Goal: Transaction & Acquisition: Purchase product/service

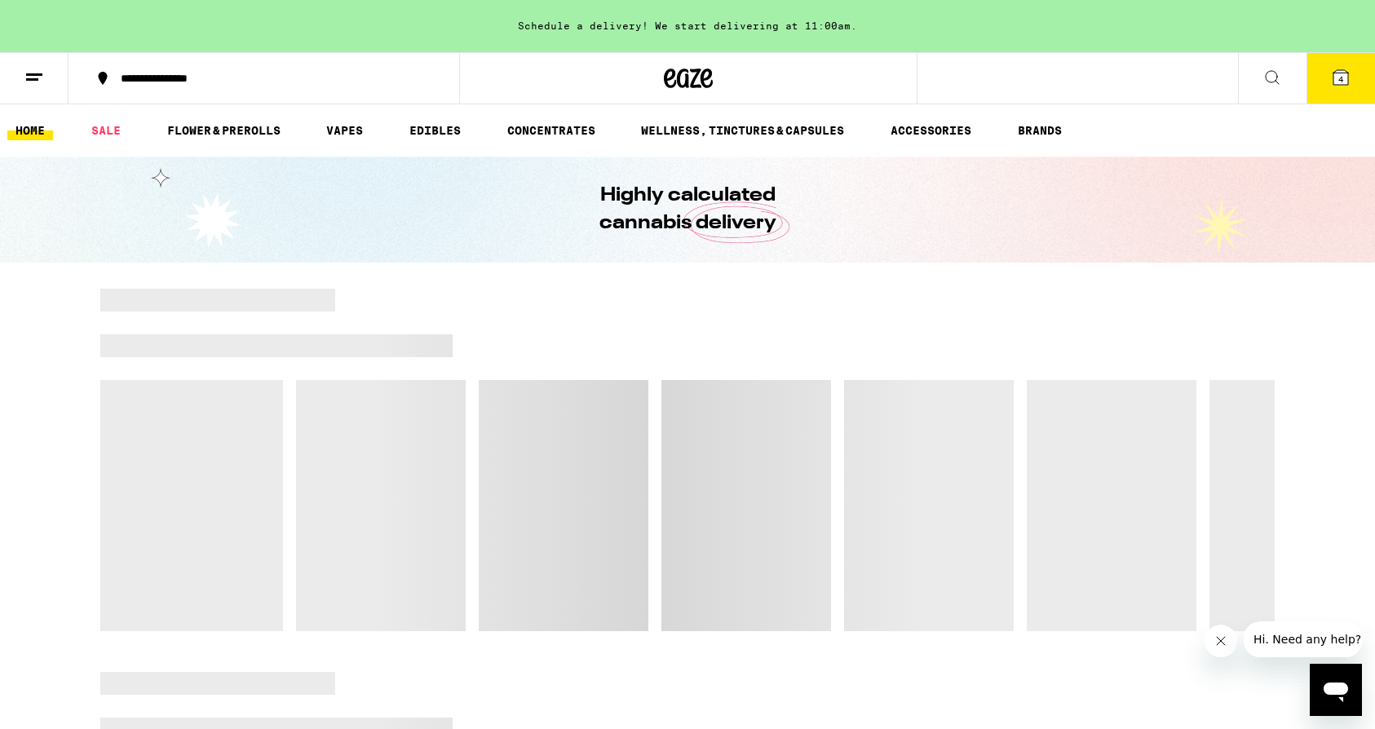
click at [1351, 96] on button "4" at bounding box center [1341, 78] width 69 height 51
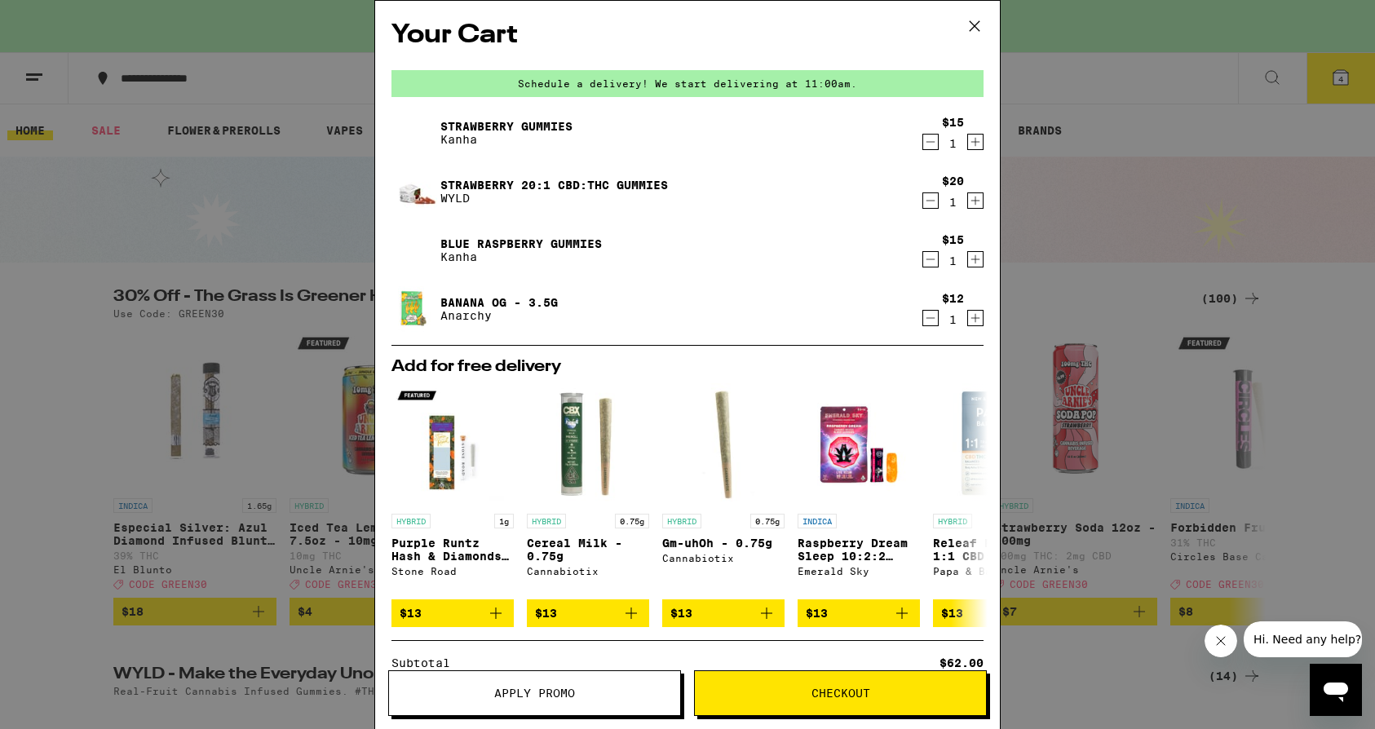
click at [931, 325] on icon "Decrement" at bounding box center [930, 318] width 15 height 20
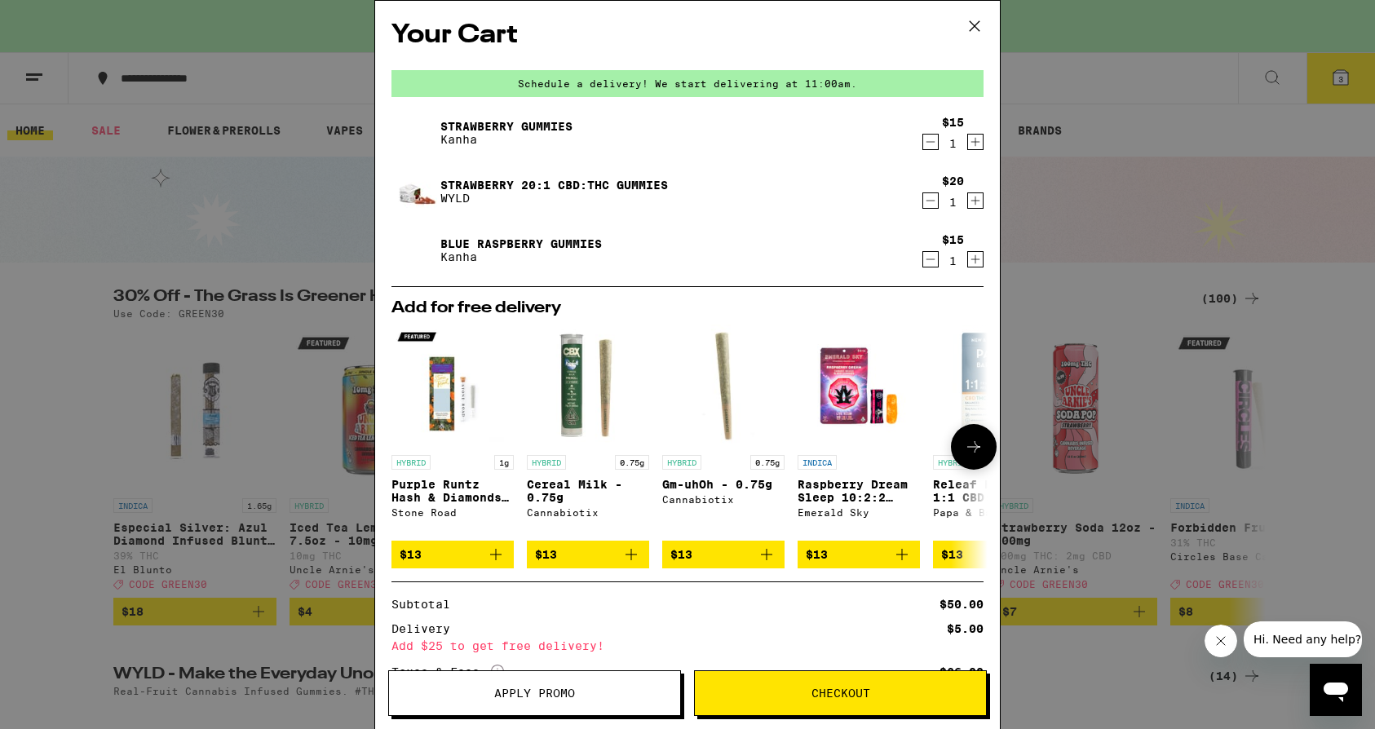
scroll to position [138, 0]
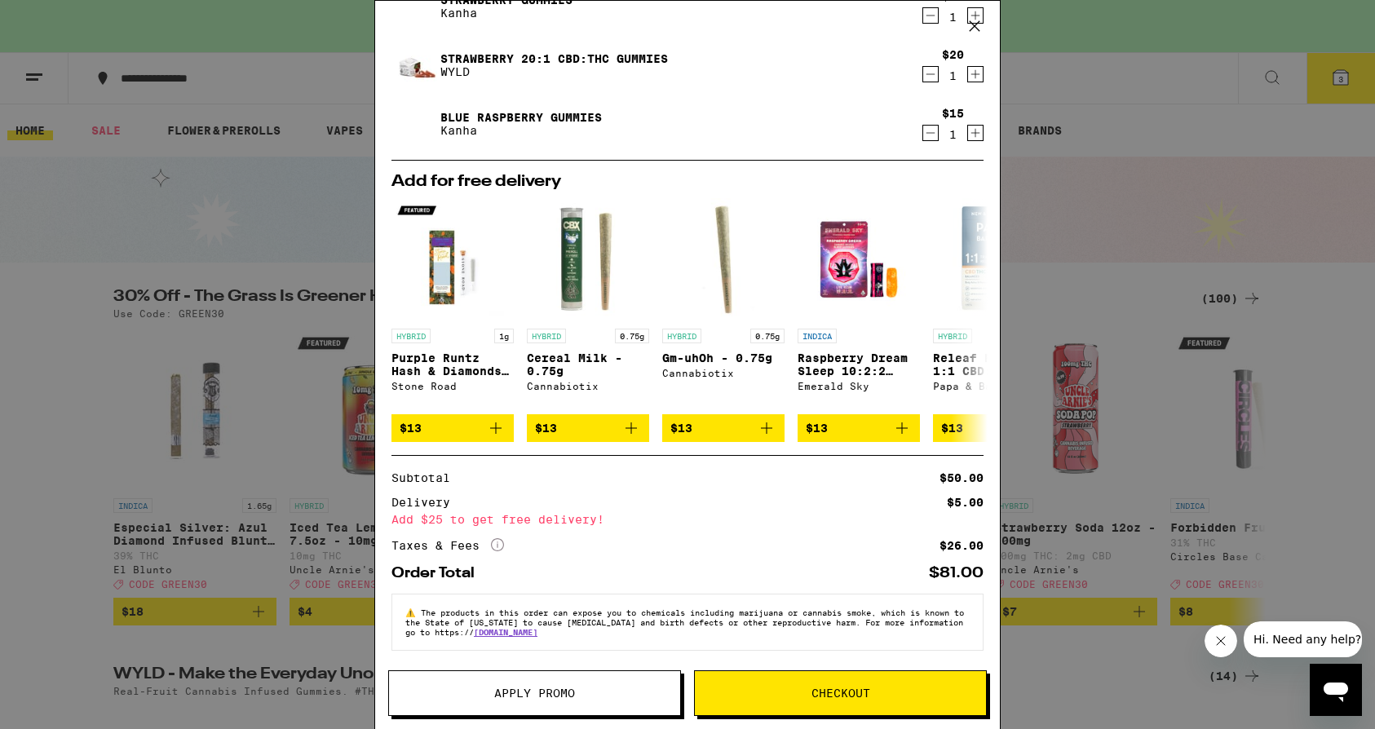
click at [497, 544] on icon "More Info" at bounding box center [497, 544] width 13 height 13
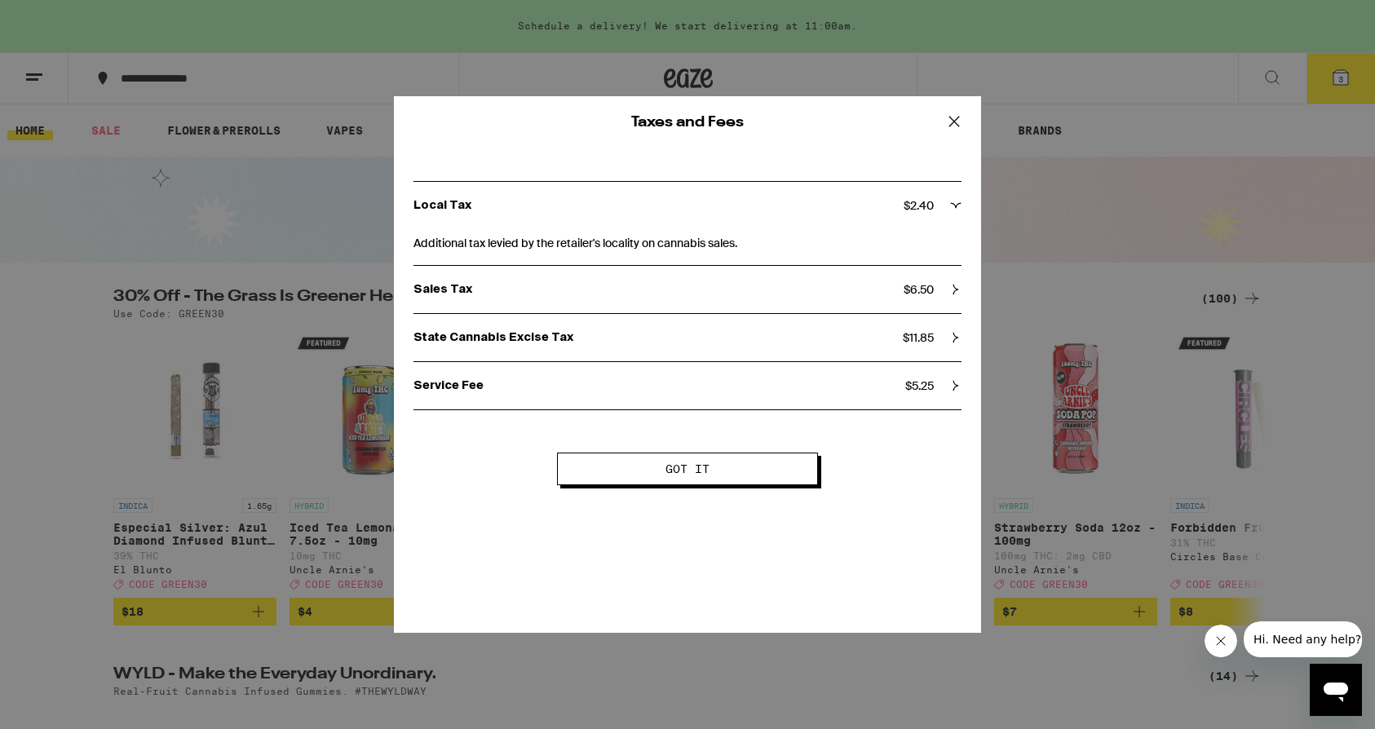
click at [955, 124] on icon at bounding box center [954, 121] width 24 height 24
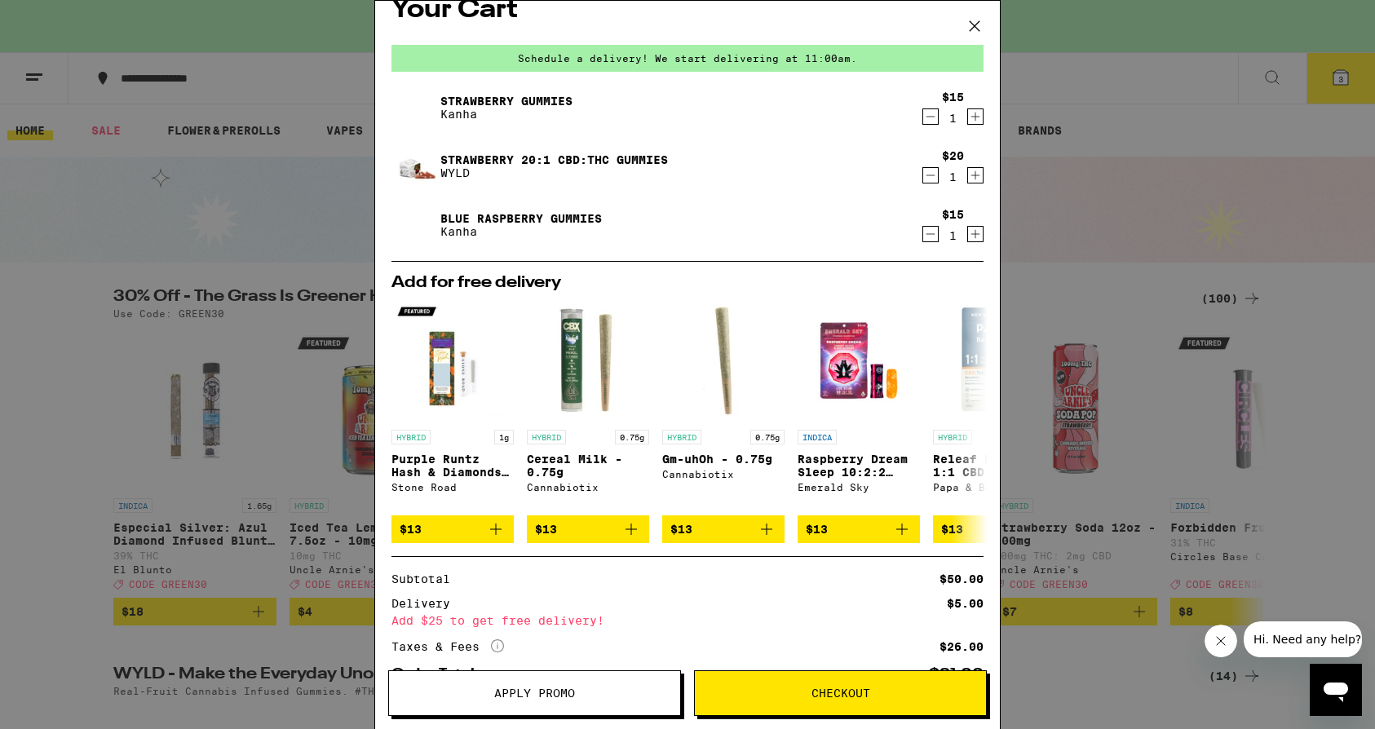
scroll to position [0, 0]
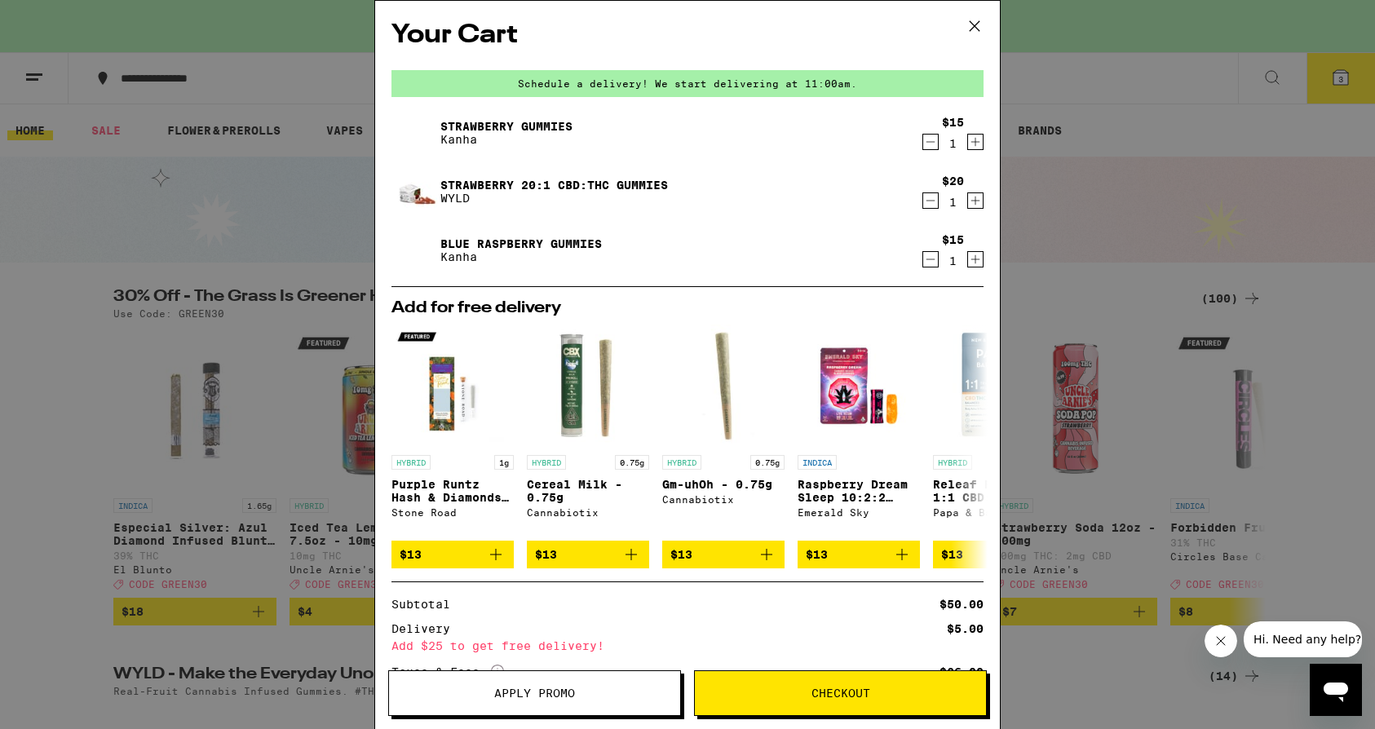
click at [795, 689] on span "Checkout" at bounding box center [840, 693] width 291 height 11
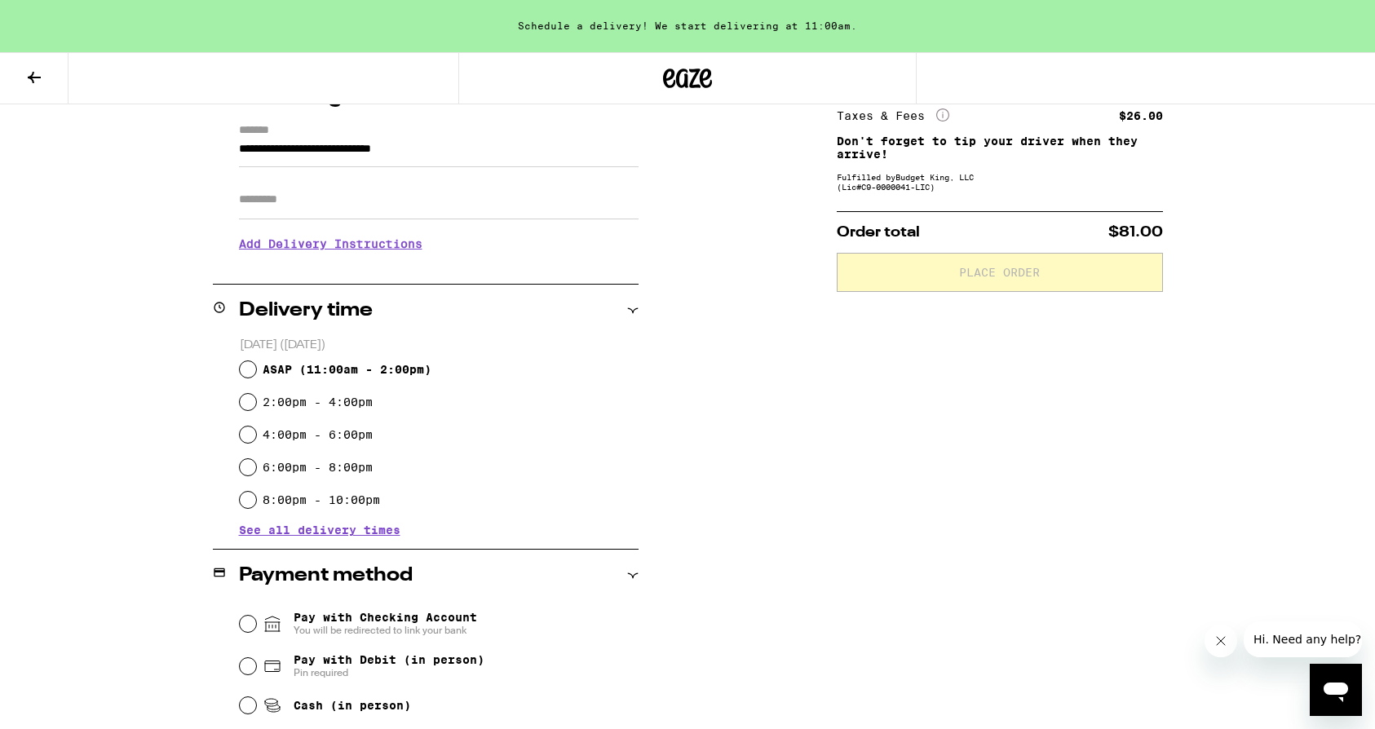
scroll to position [464, 0]
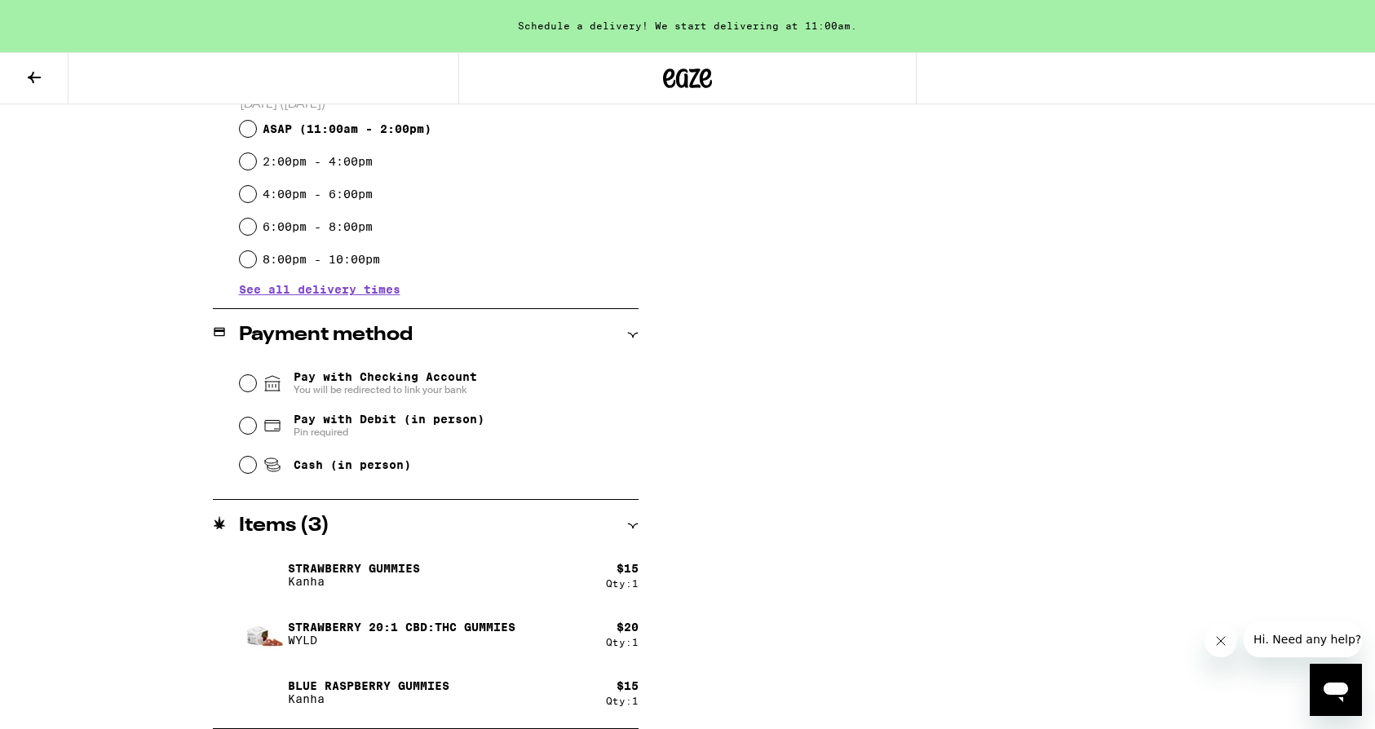
click at [349, 426] on span "Pay with Debit (in person)" at bounding box center [389, 419] width 191 height 13
click at [256, 426] on input "Pay with Debit (in person) Pin required" at bounding box center [248, 426] width 16 height 16
radio input "true"
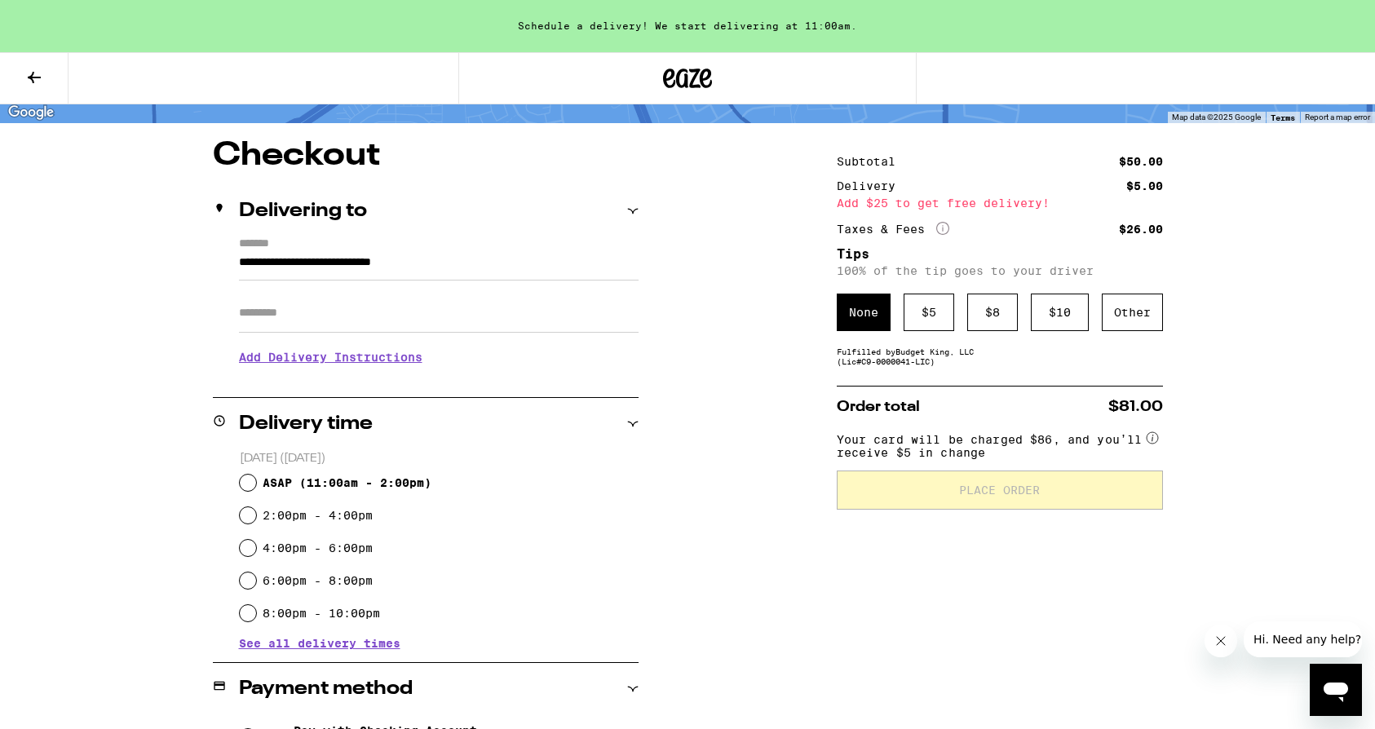
scroll to position [112, 0]
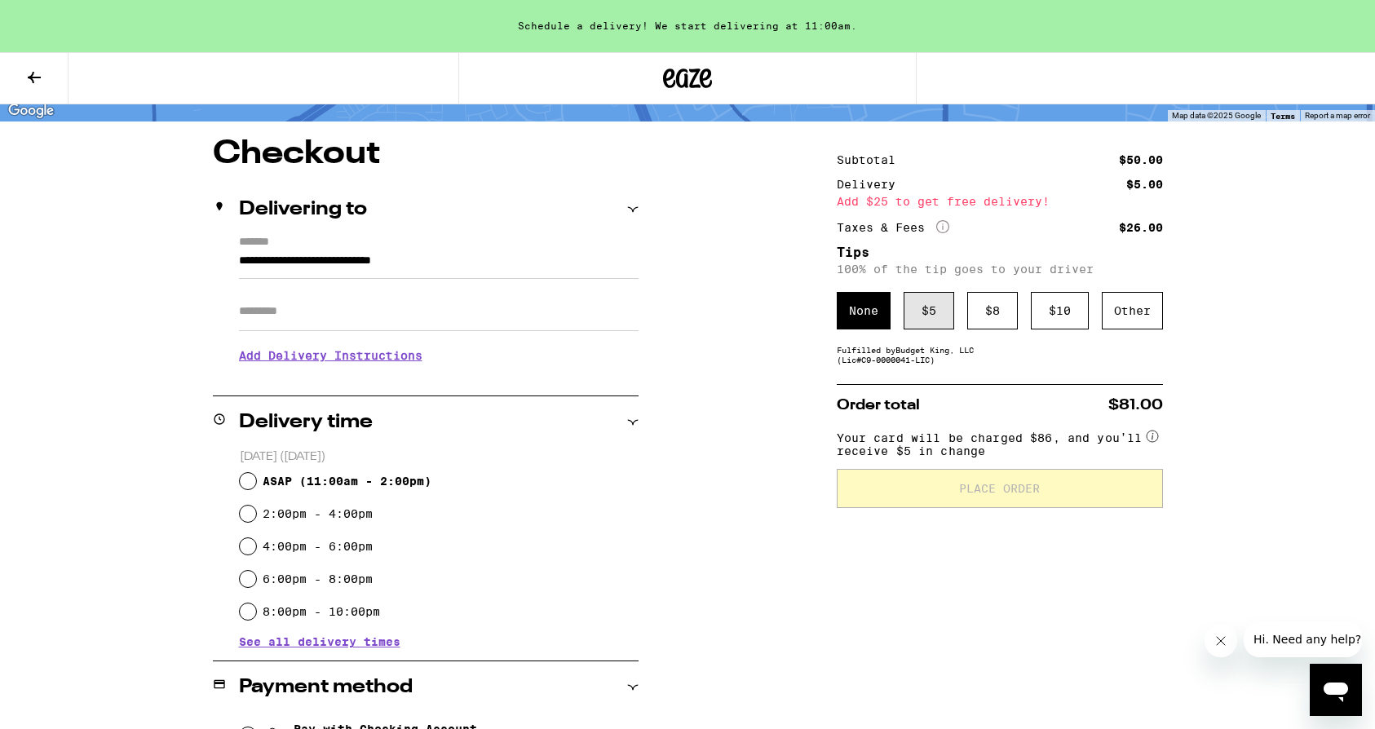
click at [920, 316] on div "$ 5" at bounding box center [929, 311] width 51 height 38
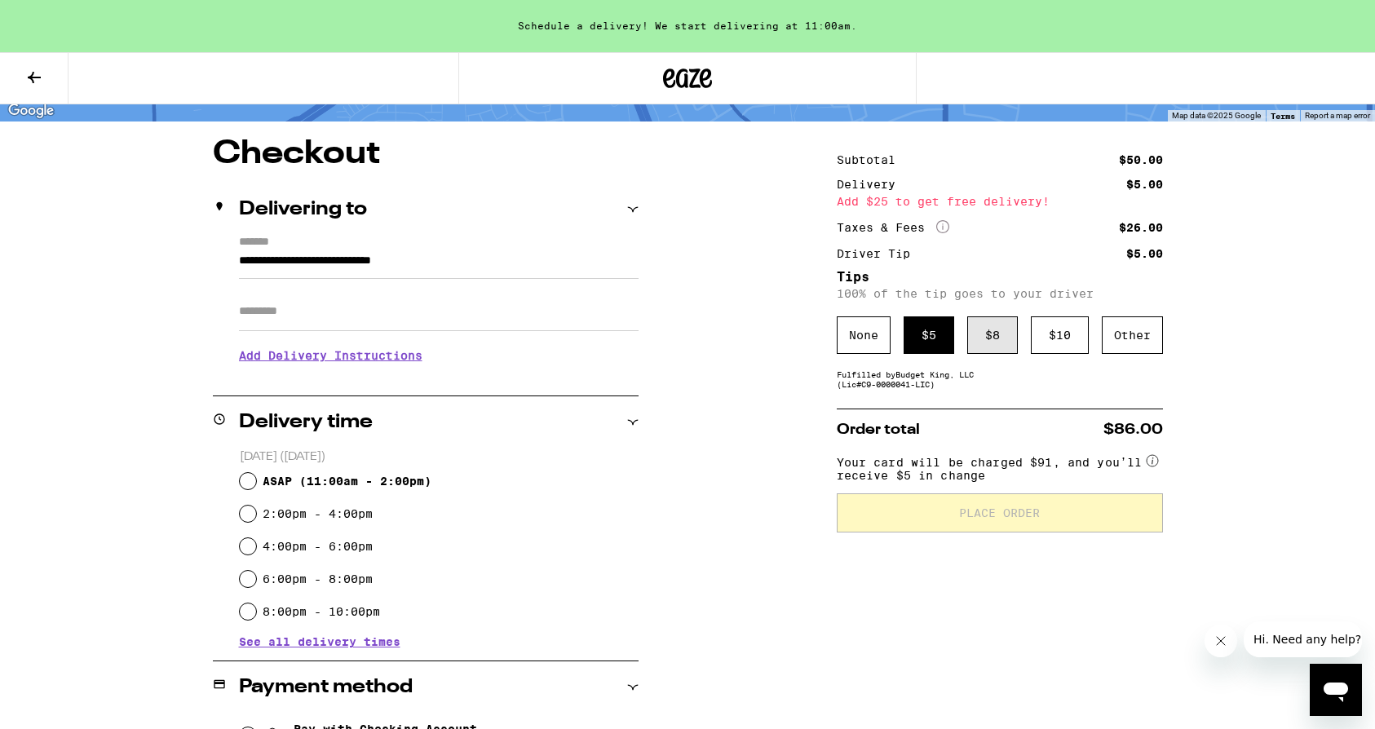
click at [973, 324] on div "$ 8" at bounding box center [992, 335] width 51 height 38
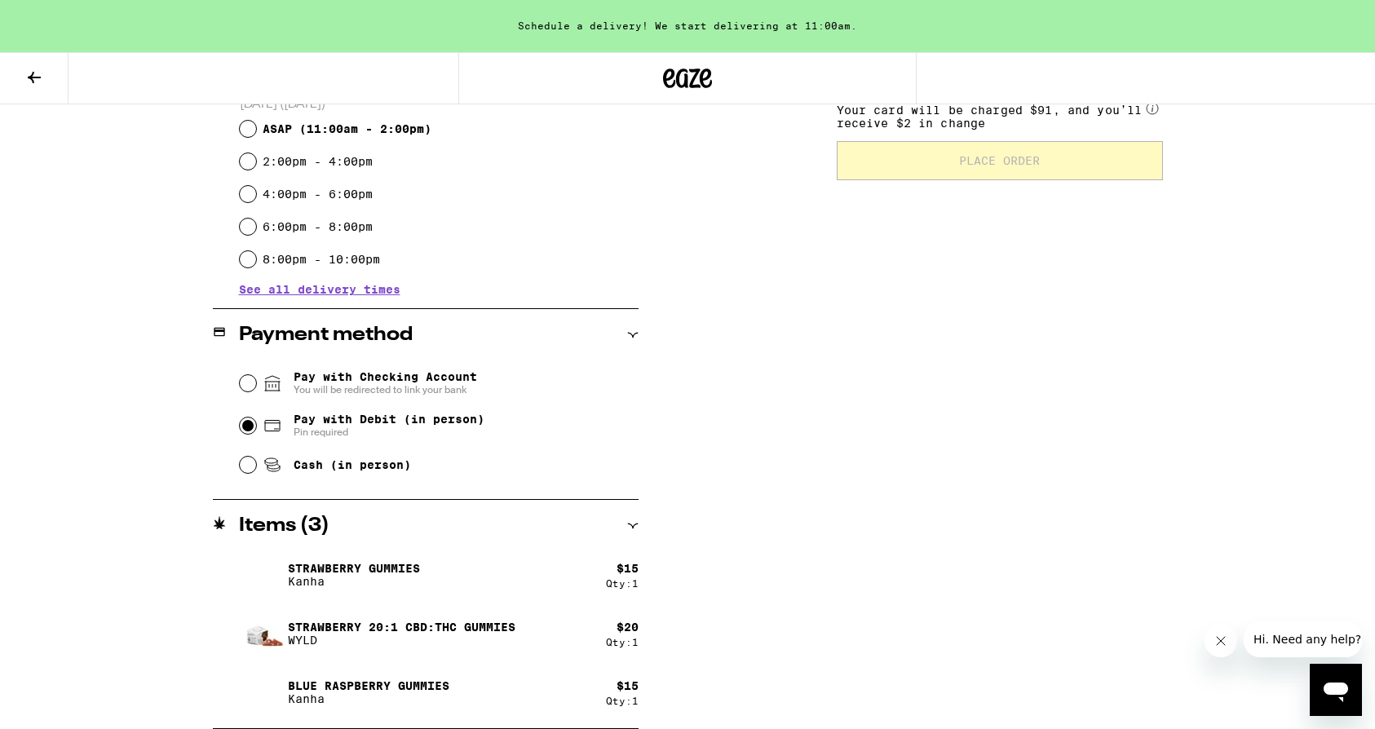
scroll to position [329, 0]
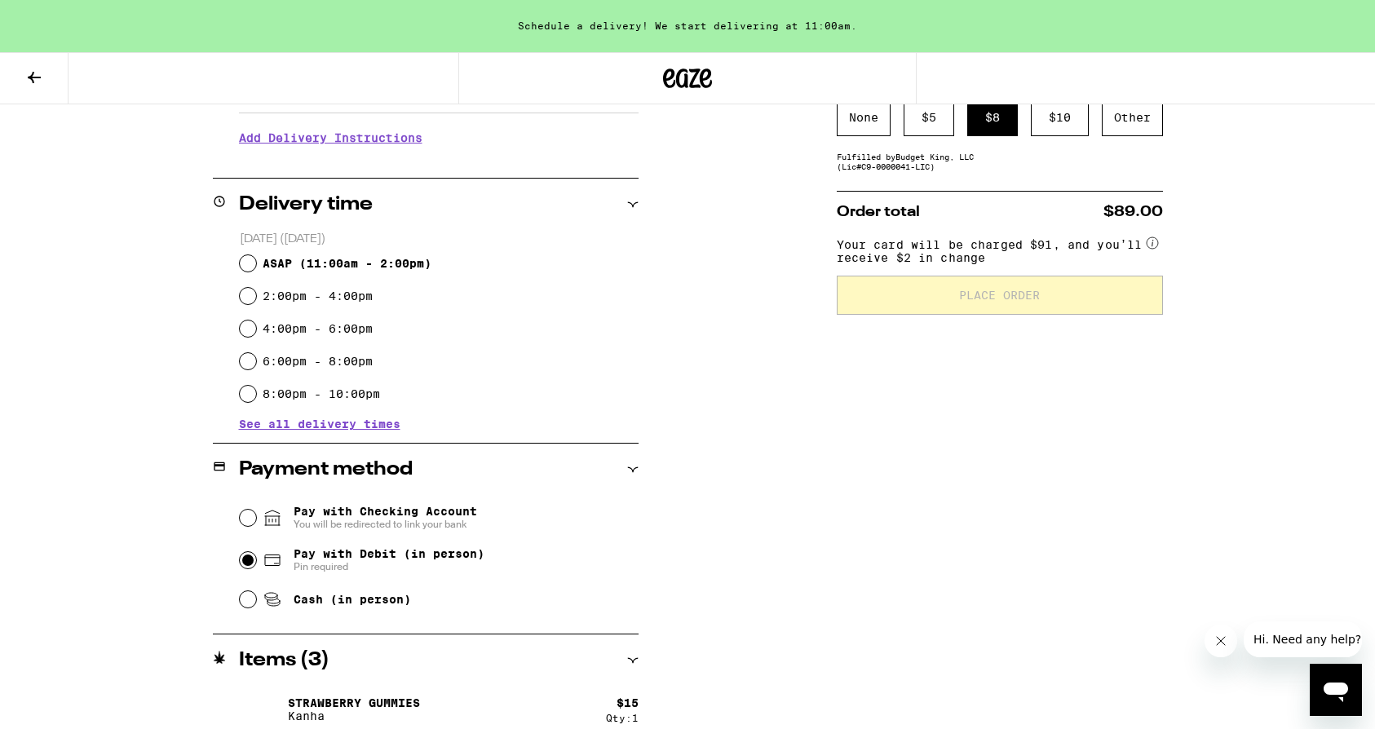
click at [368, 268] on span "ASAP ( 11:00am - 2:00pm )" at bounding box center [347, 263] width 169 height 13
click at [256, 268] on input "ASAP ( 11:00am - 2:00pm )" at bounding box center [248, 263] width 16 height 16
radio input "true"
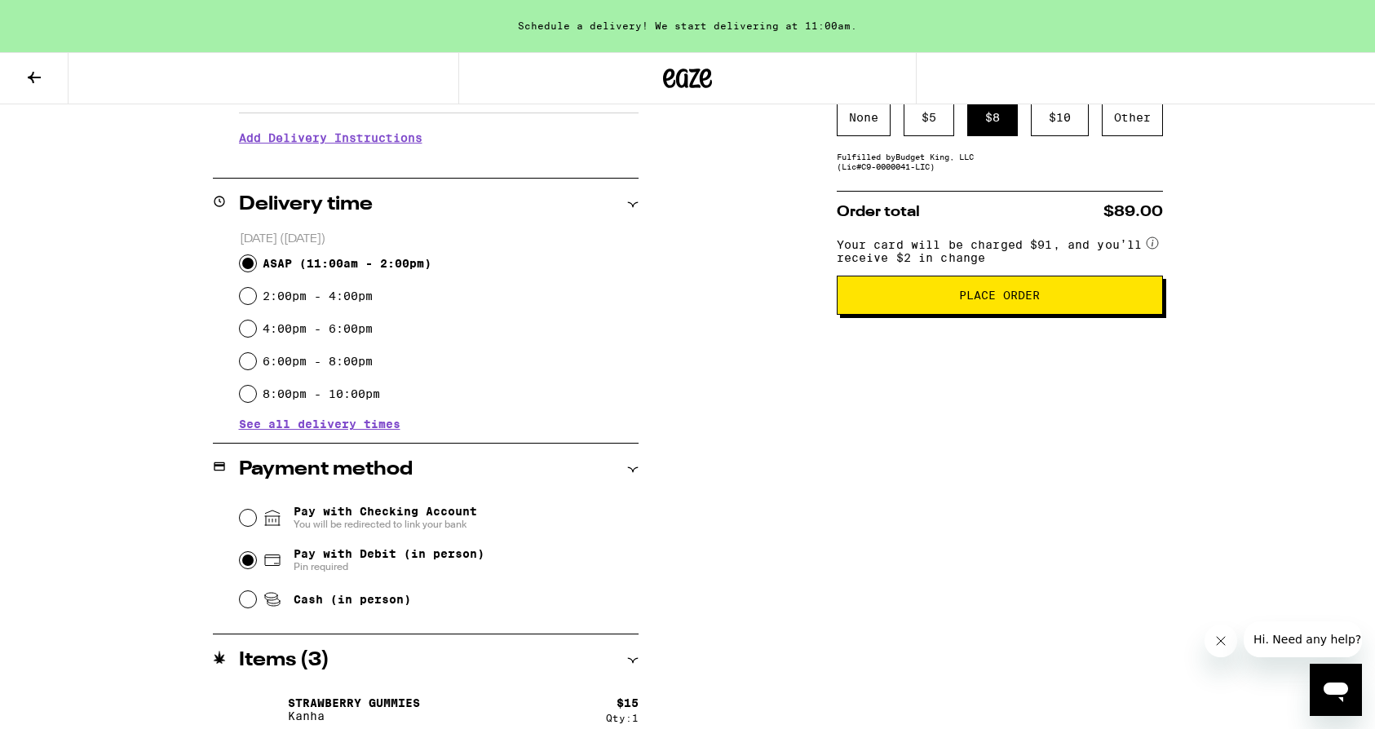
click at [966, 300] on span "Place Order" at bounding box center [999, 295] width 81 height 11
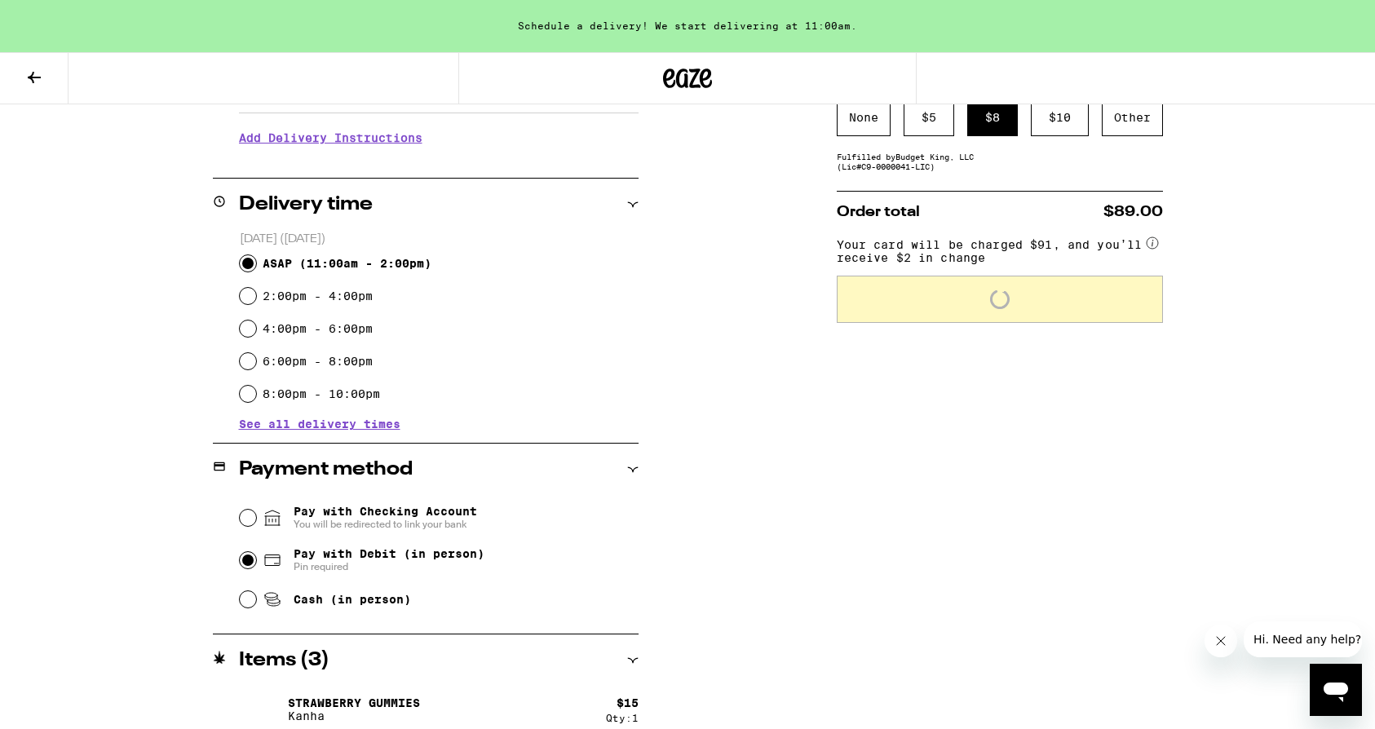
scroll to position [0, 0]
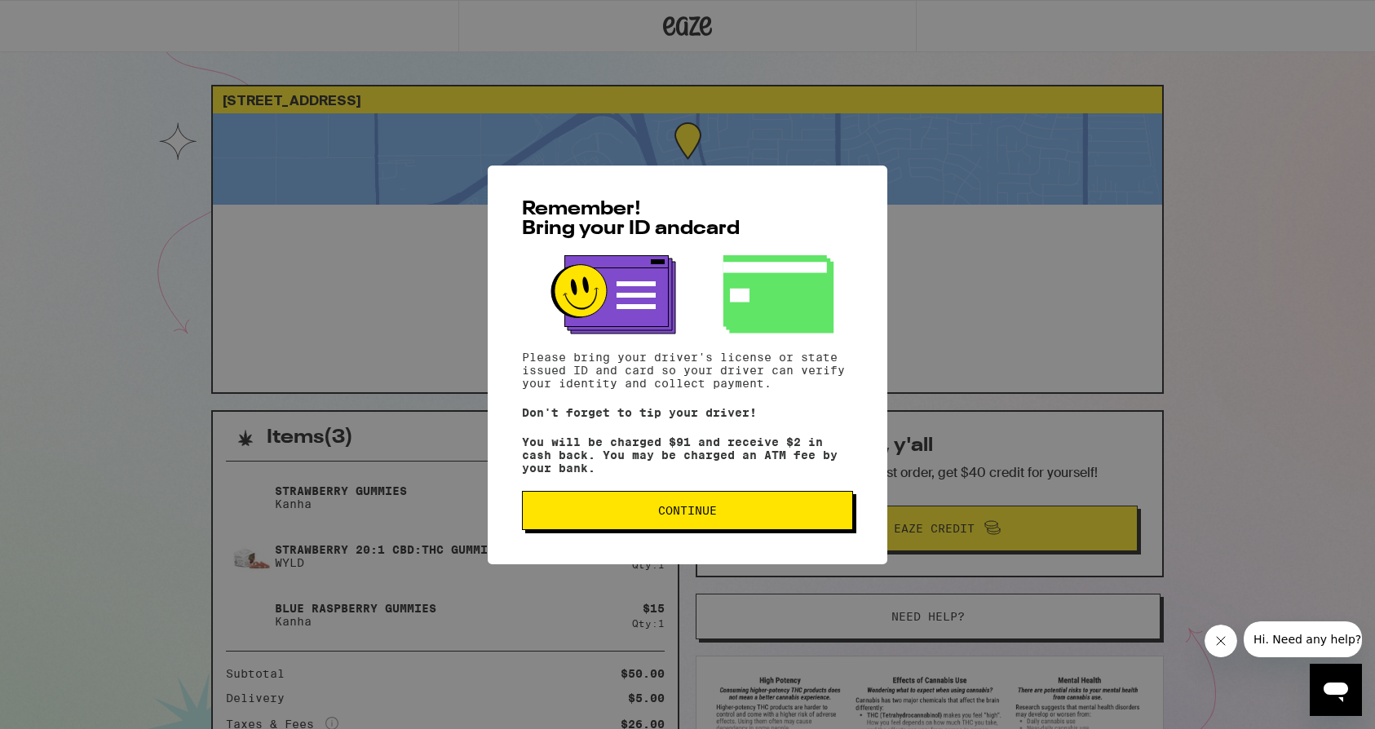
click at [705, 516] on span "Continue" at bounding box center [687, 510] width 59 height 11
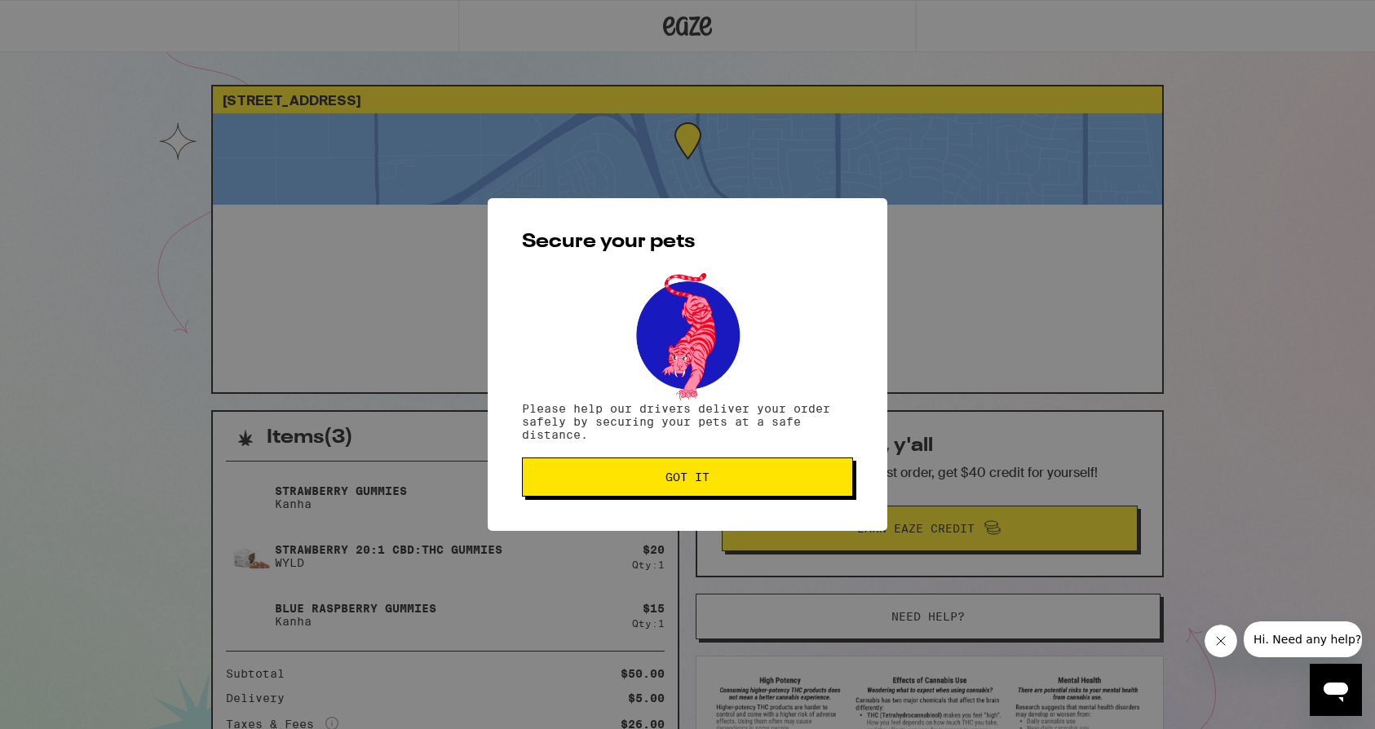
click at [701, 483] on span "Got it" at bounding box center [688, 476] width 44 height 11
